Goal: Complete application form

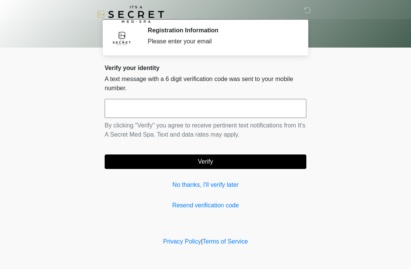
click at [188, 174] on div "Verify your identity A text message with a 6 digit verification code was sent t…" at bounding box center [205, 137] width 201 height 146
click at [186, 178] on div "Verify your identity A text message with a 6 digit verification code was sent t…" at bounding box center [205, 137] width 201 height 146
click at [189, 182] on link "No thanks, I'll verify later" at bounding box center [205, 184] width 201 height 9
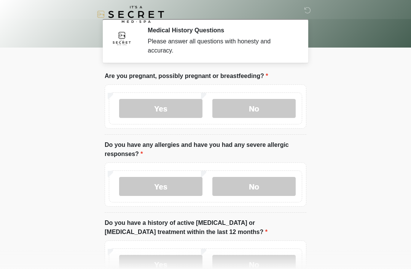
click at [255, 101] on label "No" at bounding box center [253, 108] width 83 height 19
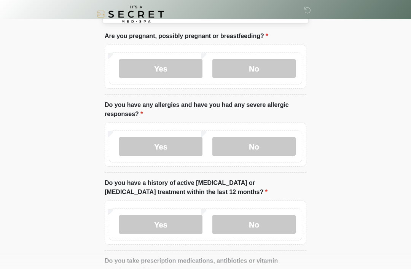
scroll to position [44, 0]
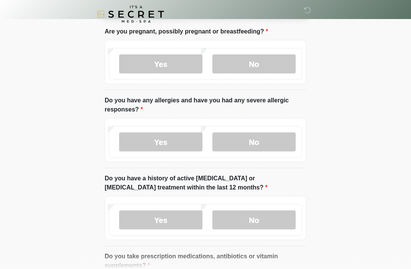
click at [274, 140] on label "No" at bounding box center [253, 142] width 83 height 19
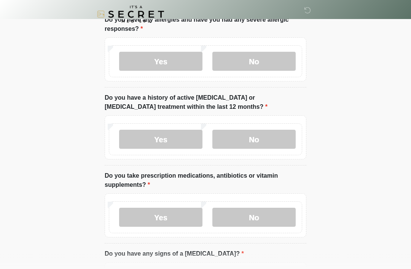
scroll to position [125, 0]
click at [273, 142] on label "No" at bounding box center [253, 139] width 83 height 19
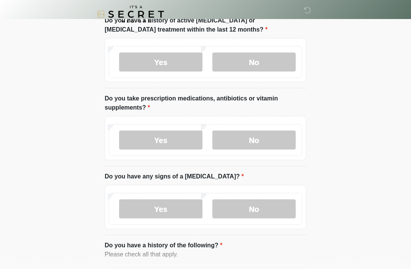
scroll to position [202, 0]
click at [278, 136] on label "No" at bounding box center [253, 139] width 83 height 19
click at [270, 211] on label "No" at bounding box center [253, 208] width 83 height 19
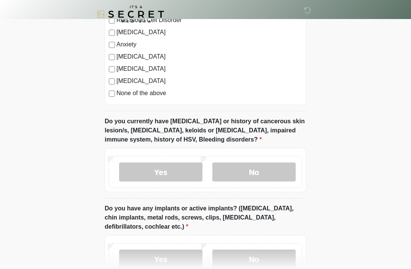
scroll to position [517, 0]
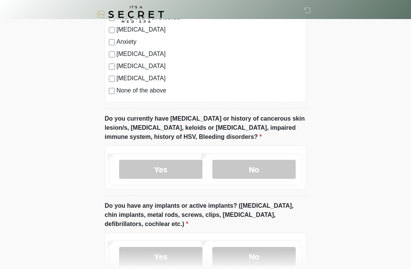
click at [274, 169] on label "No" at bounding box center [253, 169] width 83 height 19
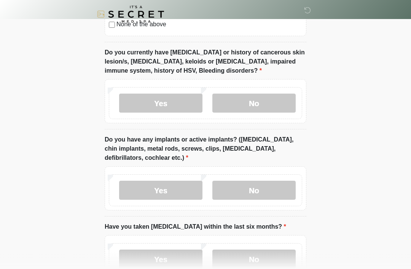
scroll to position [602, 0]
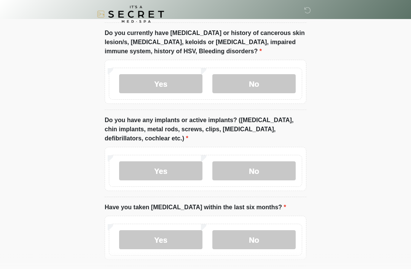
click at [274, 168] on label "No" at bounding box center [253, 171] width 83 height 19
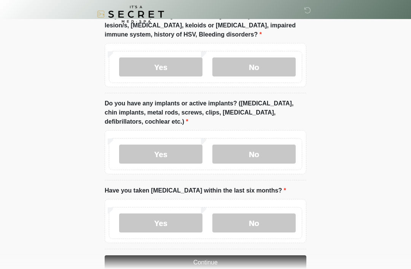
scroll to position [635, 0]
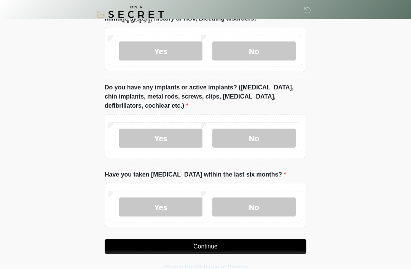
click at [270, 206] on label "No" at bounding box center [253, 206] width 83 height 19
click at [272, 244] on button "Continue" at bounding box center [205, 246] width 201 height 14
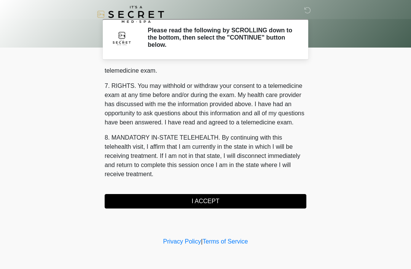
scroll to position [324, 0]
click at [260, 198] on button "I ACCEPT" at bounding box center [205, 201] width 201 height 14
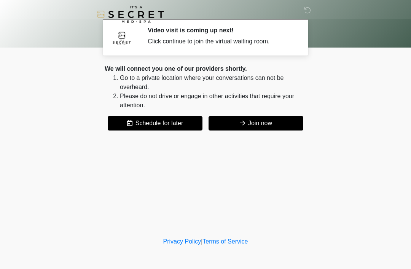
click at [300, 120] on button "Join now" at bounding box center [255, 123] width 95 height 14
